Goal: Unclear

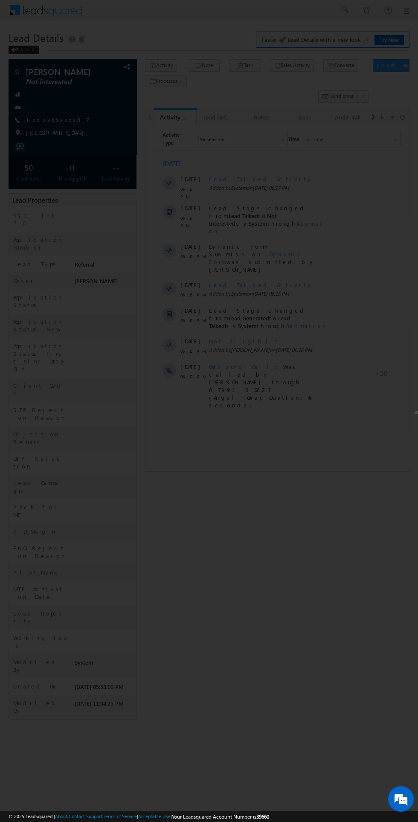
click at [201, 450] on div at bounding box center [209, 411] width 418 height 822
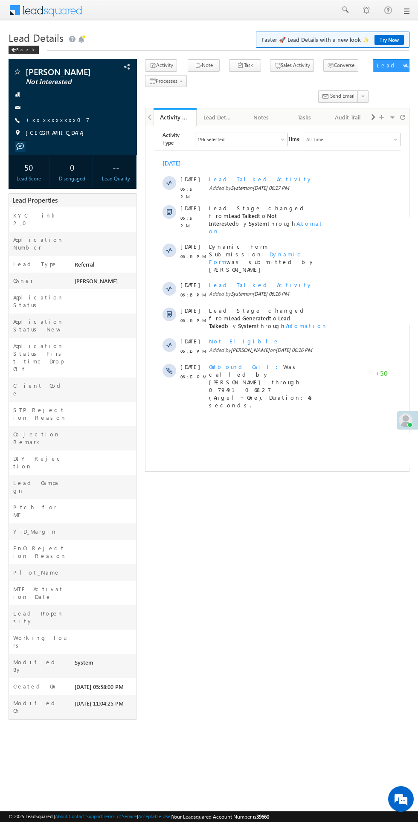
click at [404, 422] on span at bounding box center [406, 421] width 14 height 14
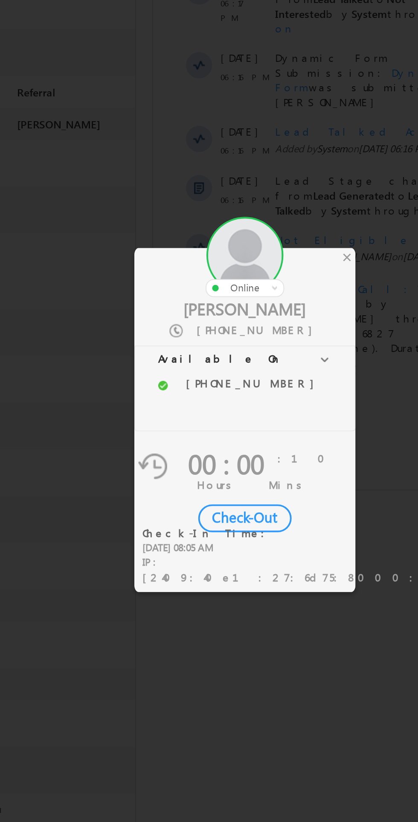
click at [246, 349] on div "×" at bounding box center [246, 350] width 9 height 9
